Goal: Navigation & Orientation: Find specific page/section

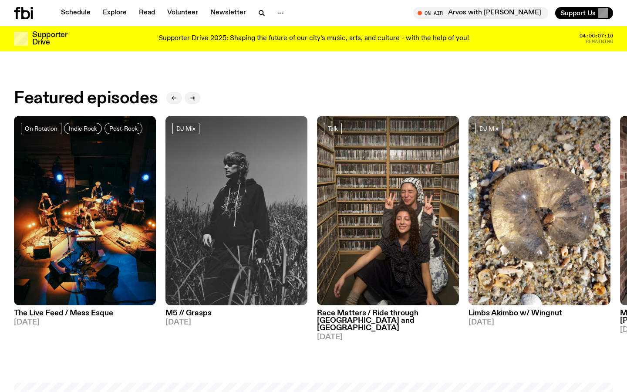
scroll to position [366, 0]
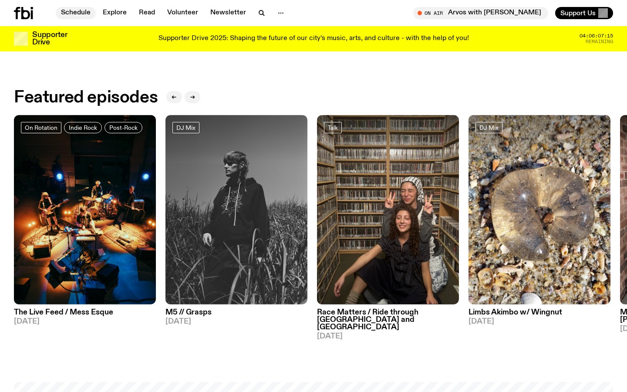
click at [82, 13] on link "Schedule" at bounding box center [76, 13] width 40 height 12
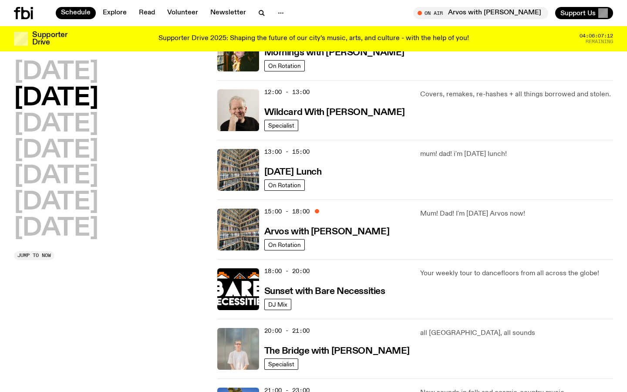
scroll to position [191, 0]
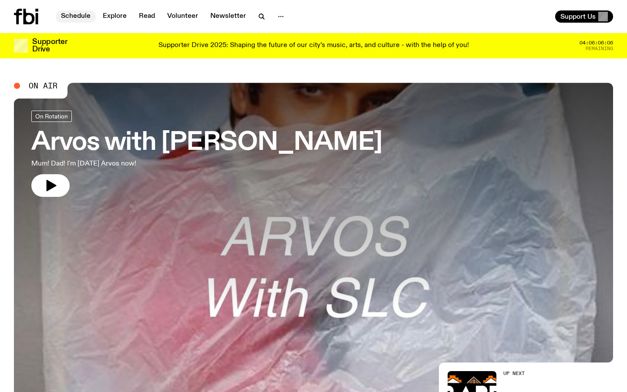
click at [81, 15] on link "Schedule" at bounding box center [76, 16] width 40 height 12
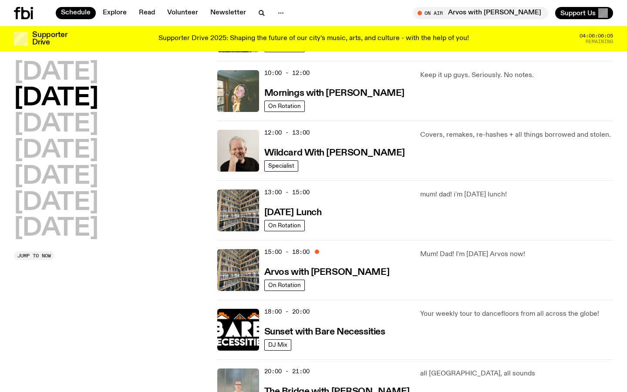
scroll to position [134, 0]
